Goal: Task Accomplishment & Management: Manage account settings

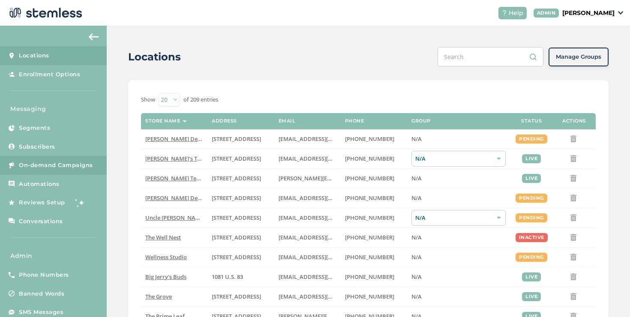
click at [84, 171] on link "On-demand Campaigns" at bounding box center [53, 165] width 107 height 19
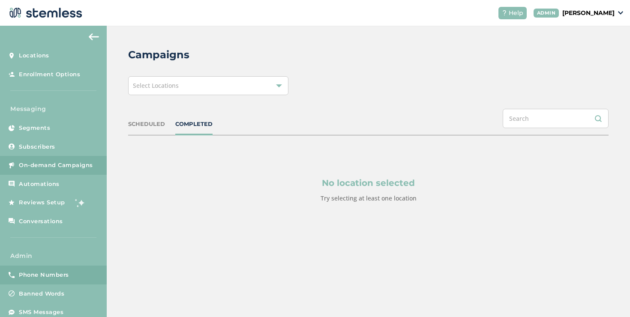
click at [49, 276] on span "Phone Numbers" at bounding box center [44, 275] width 50 height 9
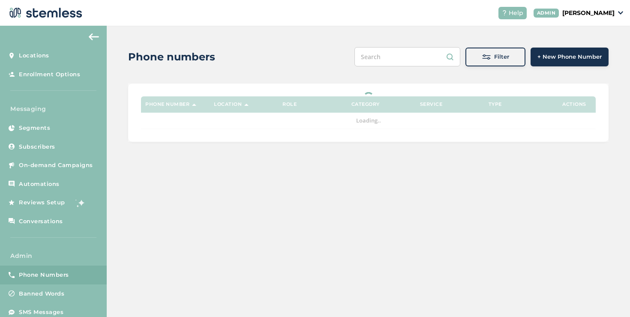
click at [481, 61] on button "Filter" at bounding box center [496, 57] width 60 height 19
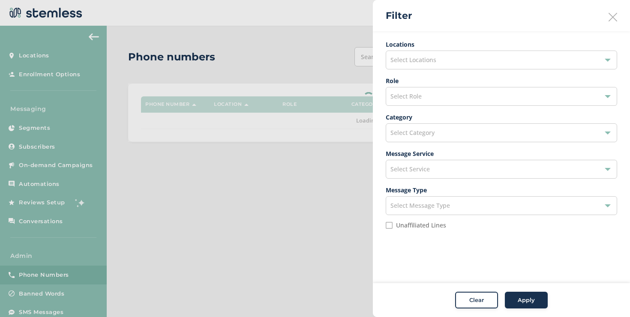
click at [433, 63] on span "Select Locations" at bounding box center [414, 60] width 46 height 8
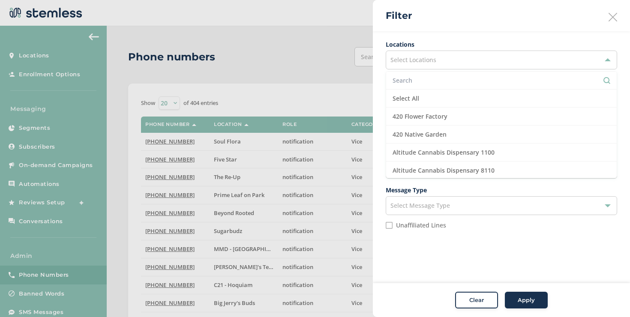
click at [416, 81] on input "text" at bounding box center [502, 80] width 218 height 9
click at [382, 133] on div "Locations Select Locations Select All 420 Flower Factory 420 Native Garden Alti…" at bounding box center [501, 137] width 257 height 213
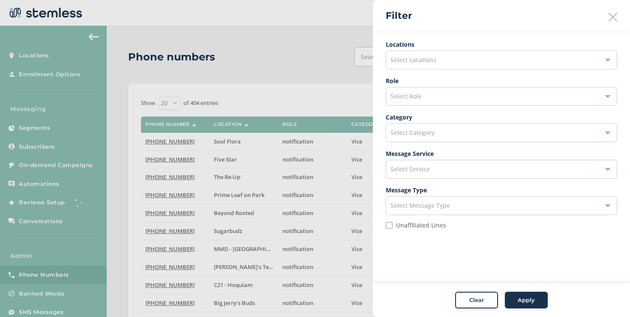
click at [403, 130] on span "Select Category" at bounding box center [413, 133] width 44 height 8
click at [401, 97] on span "Select Role" at bounding box center [406, 96] width 31 height 8
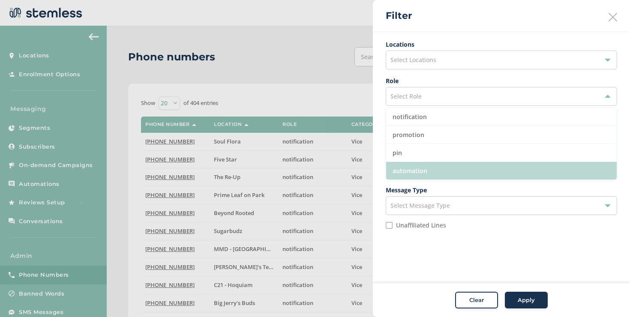
click at [406, 172] on li "automation" at bounding box center [501, 171] width 231 height 18
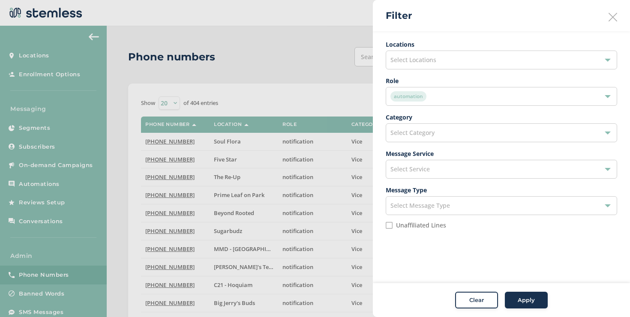
click at [516, 292] on button "Apply" at bounding box center [526, 300] width 43 height 17
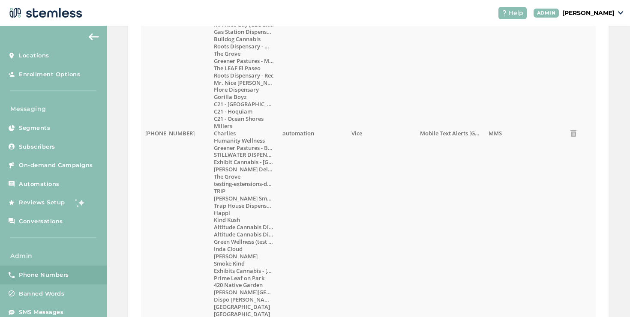
scroll to position [535, 0]
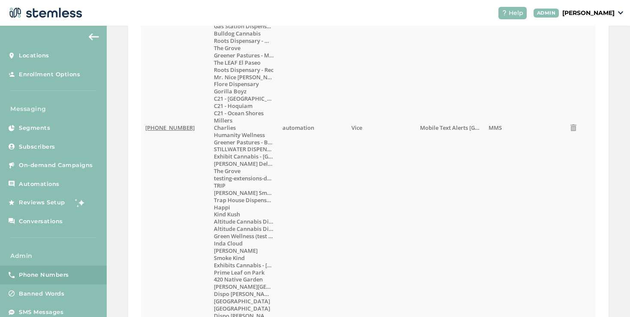
click at [174, 126] on span "[PHONE_NUMBER]" at bounding box center [169, 128] width 49 height 8
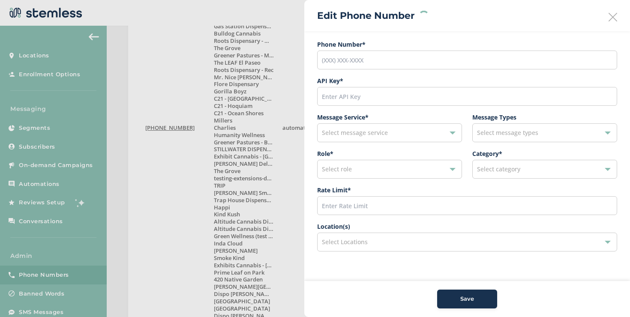
type input "[PHONE_NUMBER]"
type input "21900"
type input "200"
